Goal: Task Accomplishment & Management: Use online tool/utility

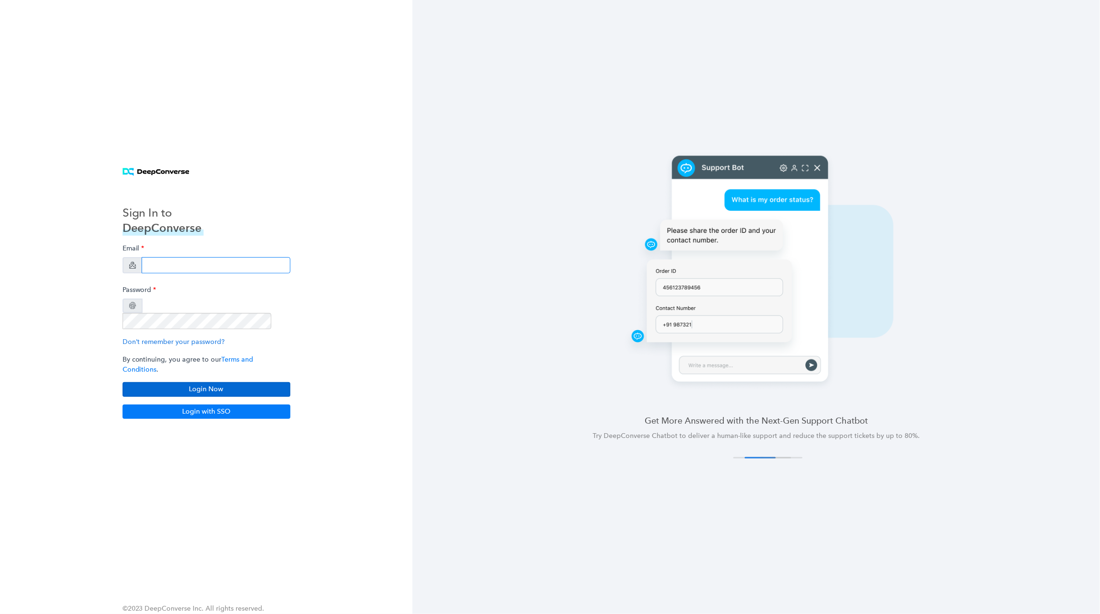
type input "[EMAIL_ADDRESS][DOMAIN_NAME]"
click at [148, 382] on button "Login Now" at bounding box center [207, 389] width 168 height 14
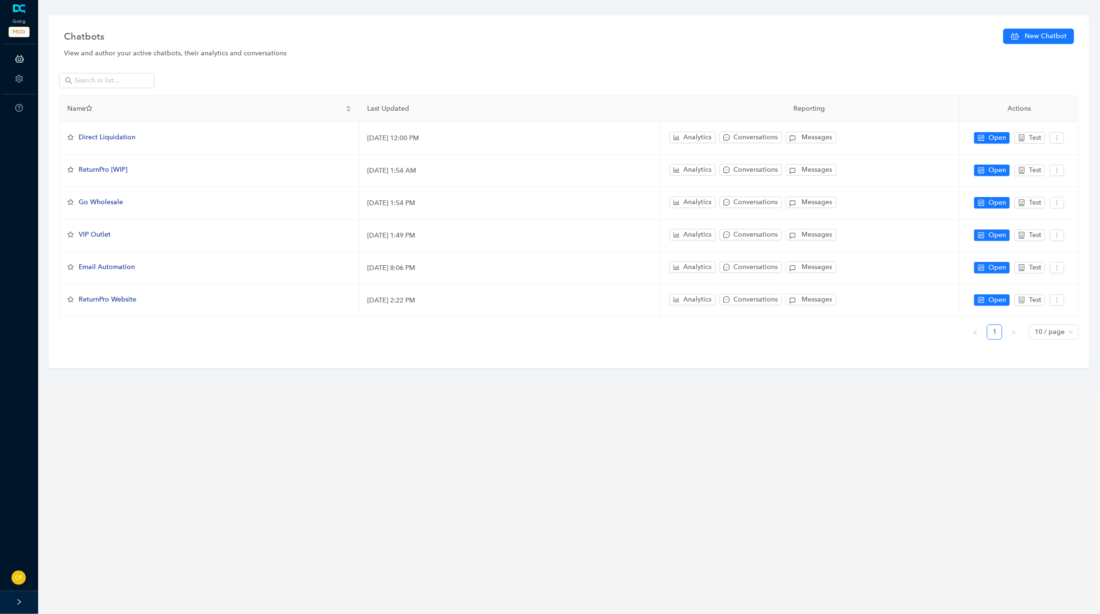
click at [447, 415] on main "Chatbots New Chatbot View and author your active chatbots, their analytics and …" at bounding box center [569, 307] width 1062 height 614
click at [368, 486] on main "Chatbots New Chatbot View and author your active chatbots, their analytics and …" at bounding box center [569, 307] width 1062 height 614
click at [297, 388] on main "Chatbots New Chatbot View and author your active chatbots, their analytics and …" at bounding box center [569, 307] width 1062 height 614
